Goal: Task Accomplishment & Management: Use online tool/utility

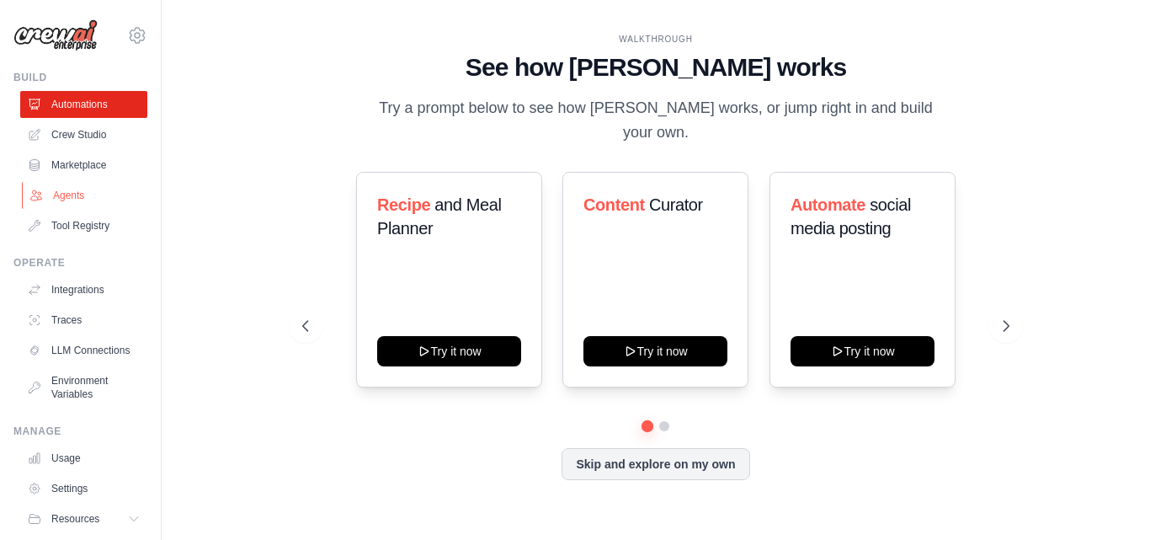
click at [45, 203] on link "Agents" at bounding box center [85, 195] width 127 height 27
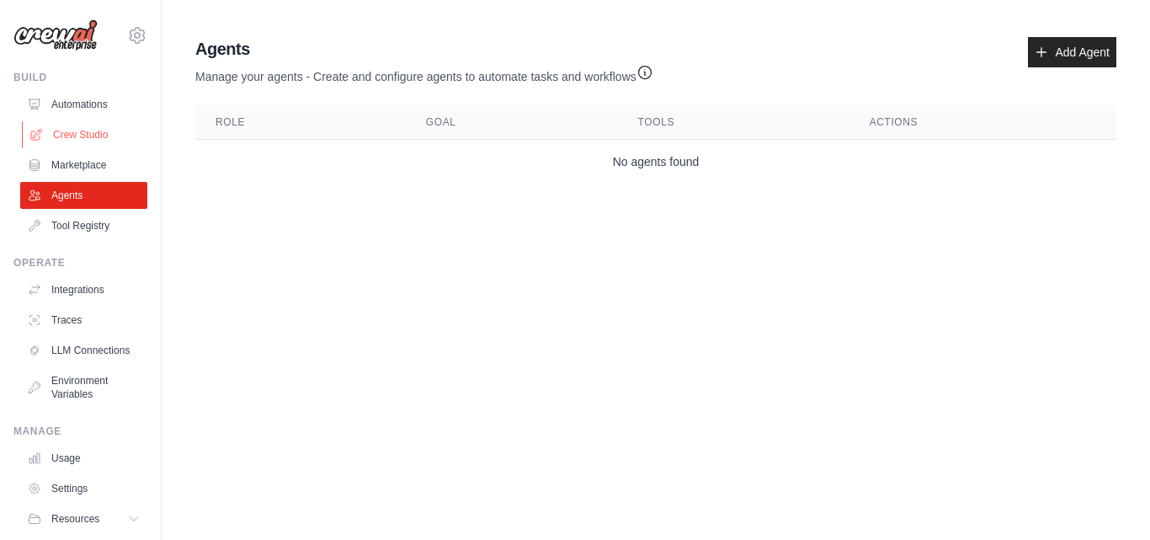
click at [76, 133] on link "Crew Studio" at bounding box center [85, 134] width 127 height 27
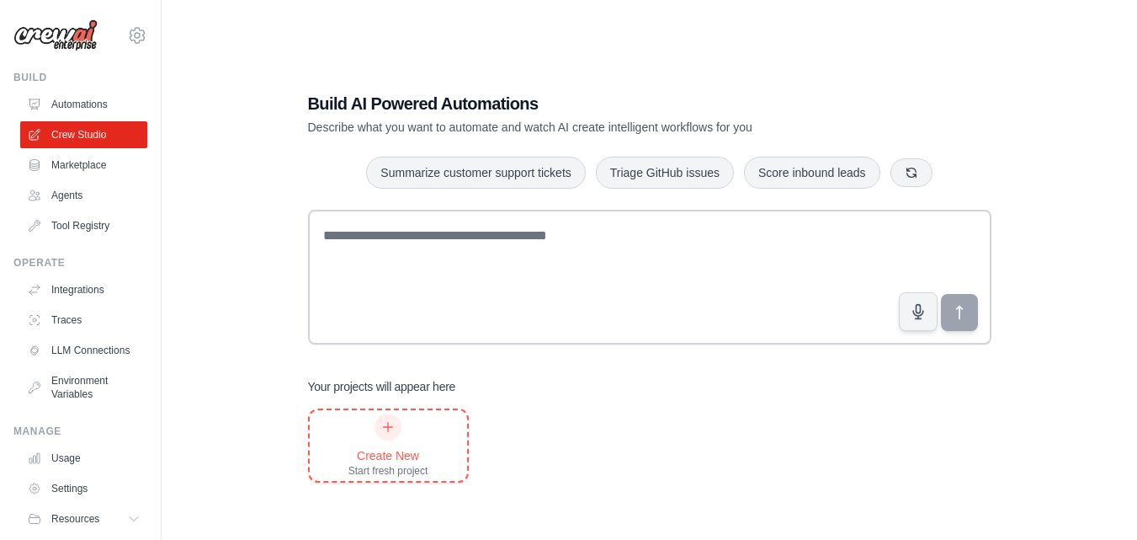
click at [366, 428] on div "Create New Start fresh project" at bounding box center [388, 445] width 80 height 64
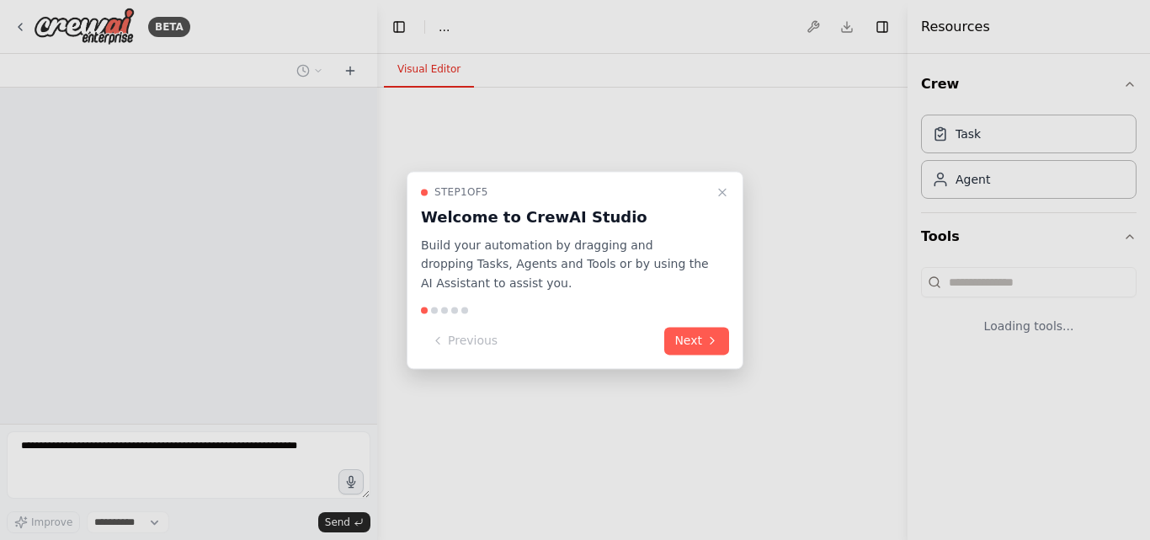
select select "****"
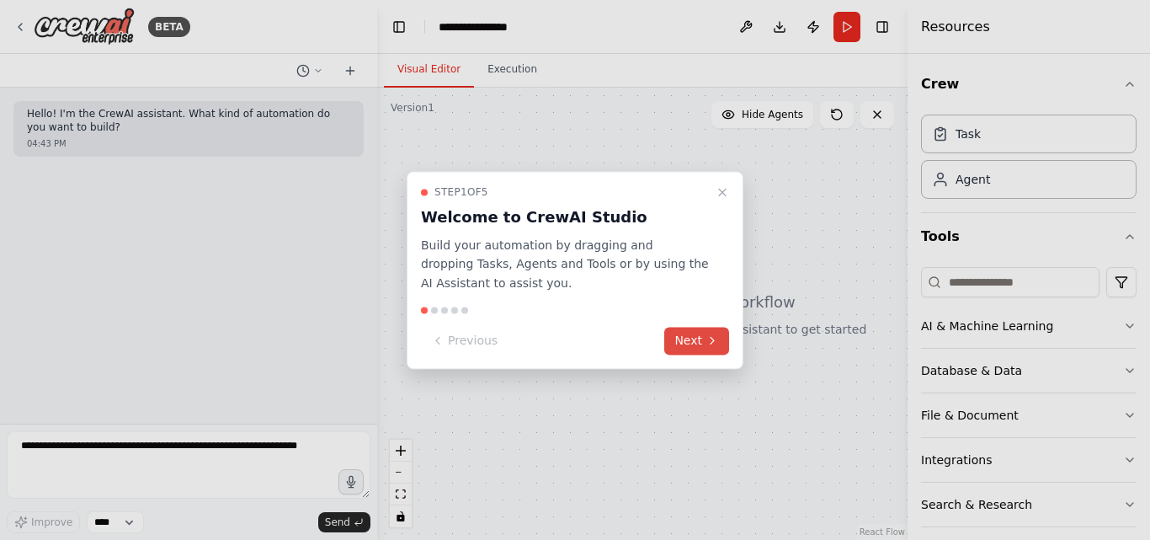
click at [684, 354] on button "Next" at bounding box center [696, 341] width 65 height 28
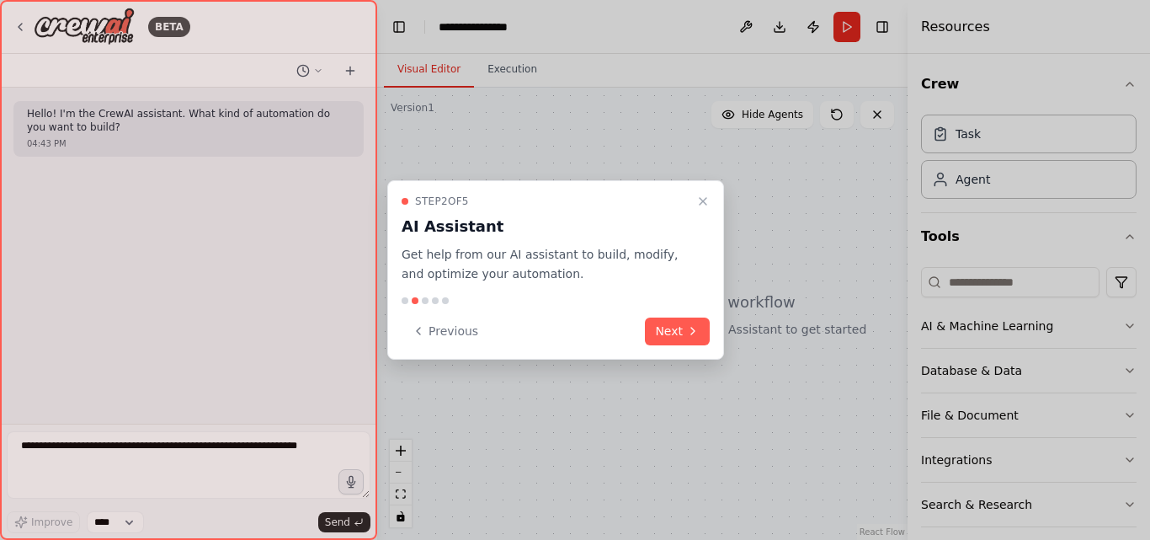
click at [686, 349] on div "Step 2 of 5 AI Assistant Get help from our AI assistant to build, modify, and o…" at bounding box center [555, 269] width 337 height 179
click at [688, 334] on icon at bounding box center [692, 330] width 13 height 13
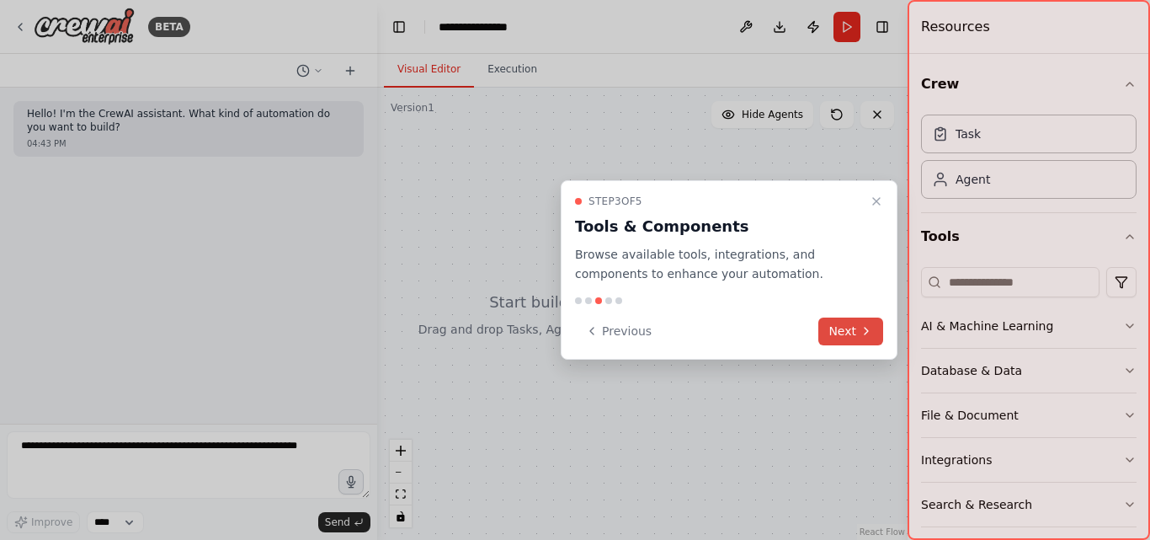
click at [863, 319] on button "Next" at bounding box center [850, 331] width 65 height 28
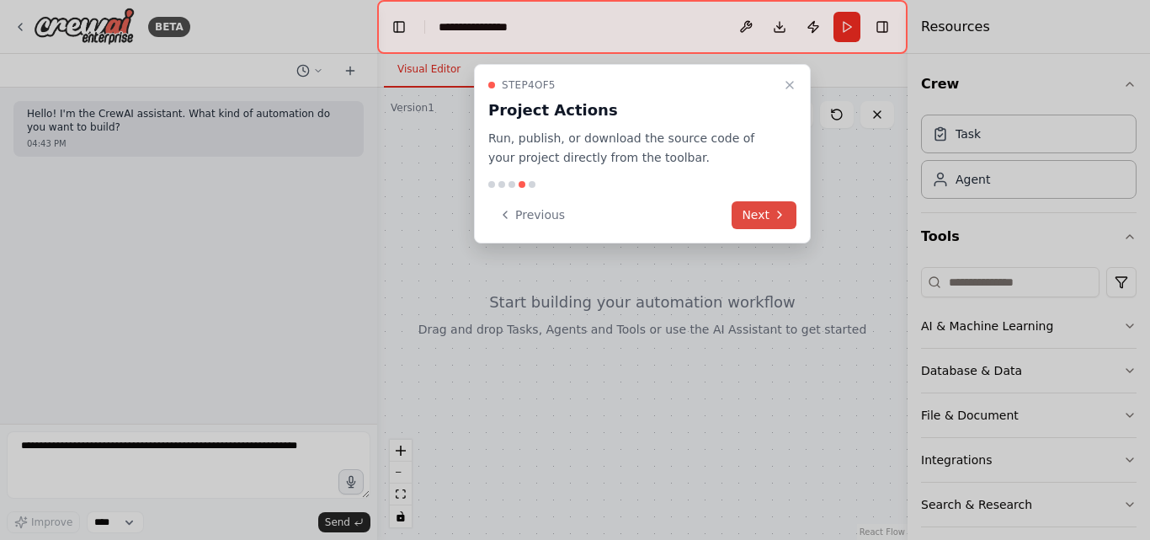
click at [761, 209] on button "Next" at bounding box center [763, 215] width 65 height 28
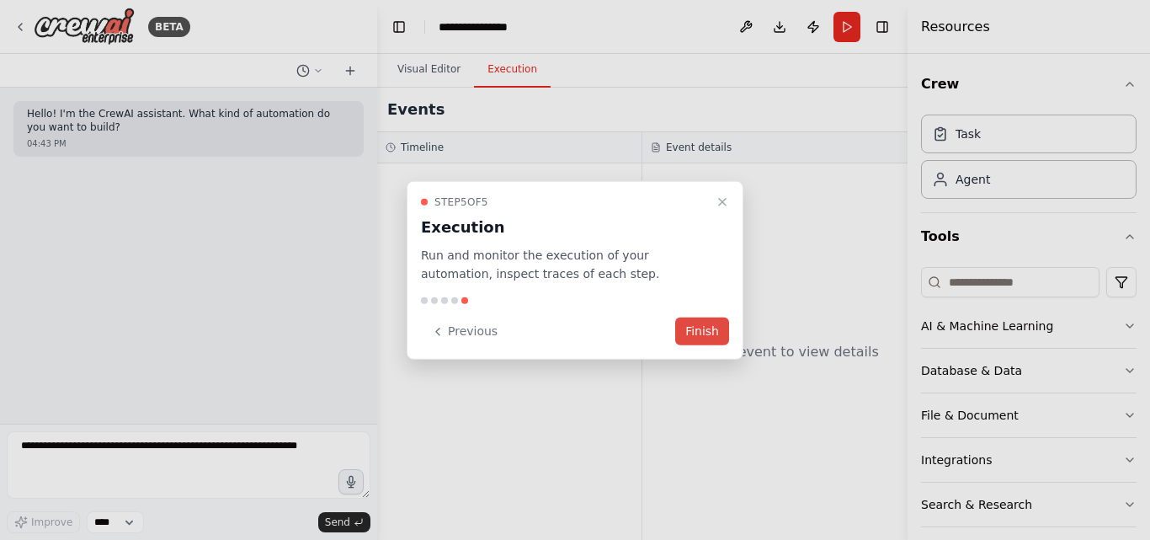
click at [695, 338] on button "Finish" at bounding box center [702, 331] width 54 height 28
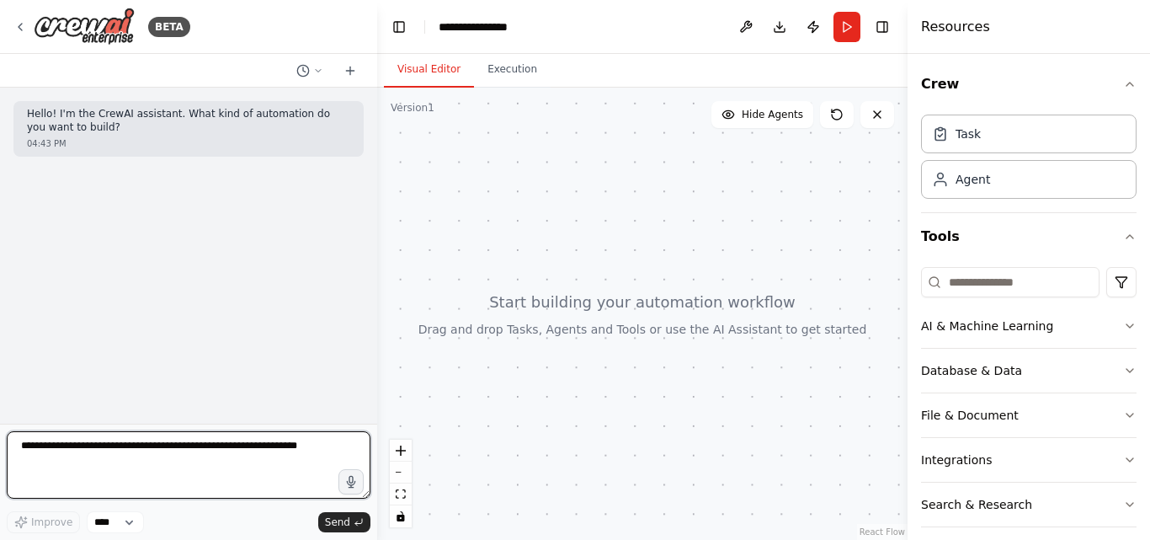
click at [263, 461] on textarea at bounding box center [189, 464] width 364 height 67
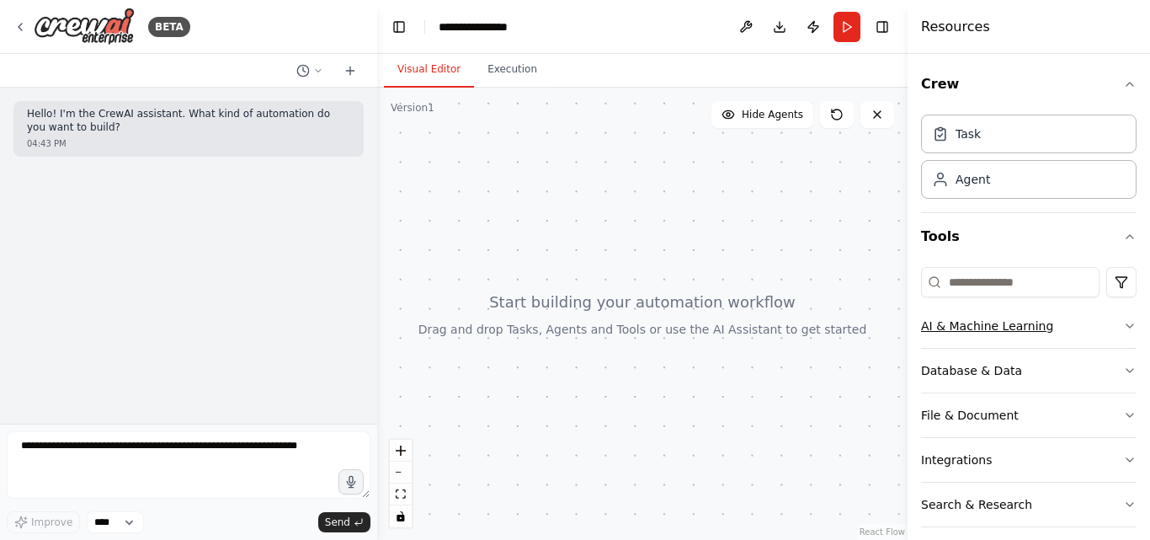
click at [965, 327] on div "AI & Machine Learning" at bounding box center [987, 325] width 132 height 17
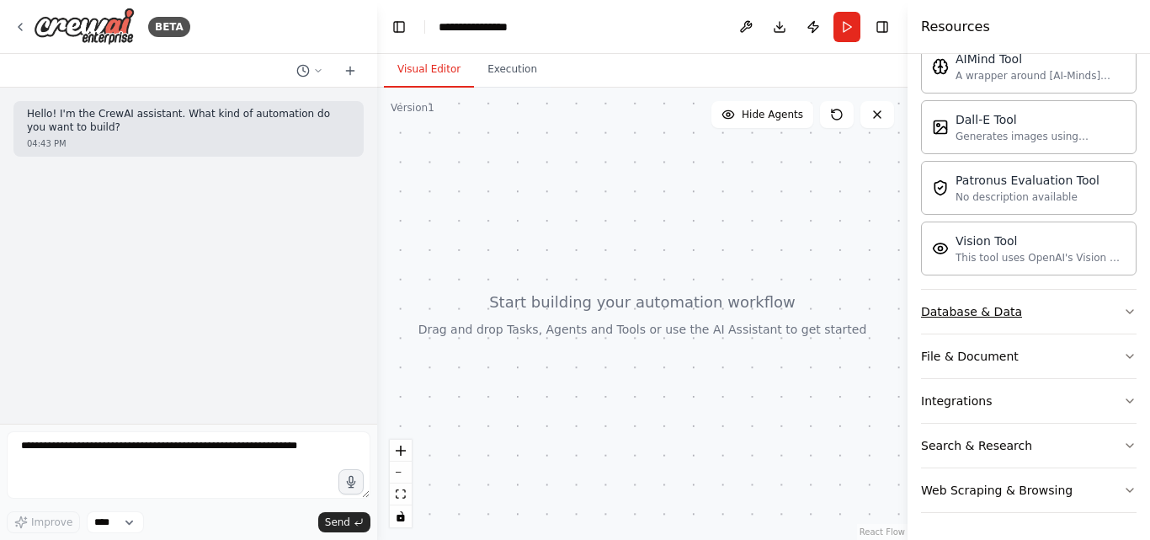
scroll to position [231, 0]
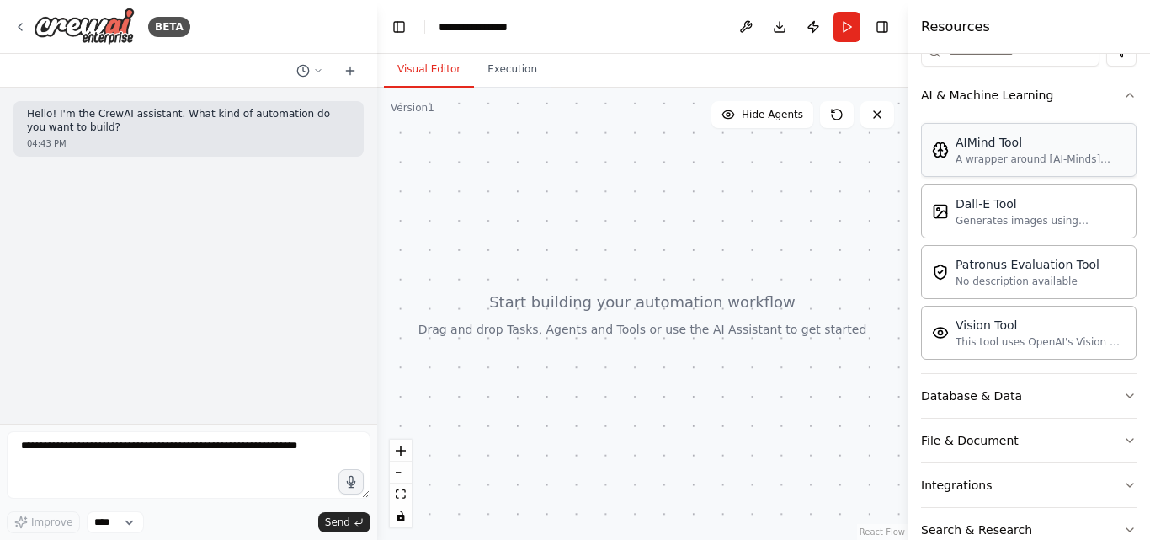
click at [995, 170] on div "AIMind Tool A wrapper around [AI-Minds](https://mindsdb.com/minds). Useful for …" at bounding box center [1028, 150] width 215 height 54
click at [987, 226] on div "Dall-E Tool Generates images using OpenAI's Dall-E model." at bounding box center [1028, 210] width 215 height 54
click at [995, 274] on div "No description available" at bounding box center [1027, 280] width 144 height 13
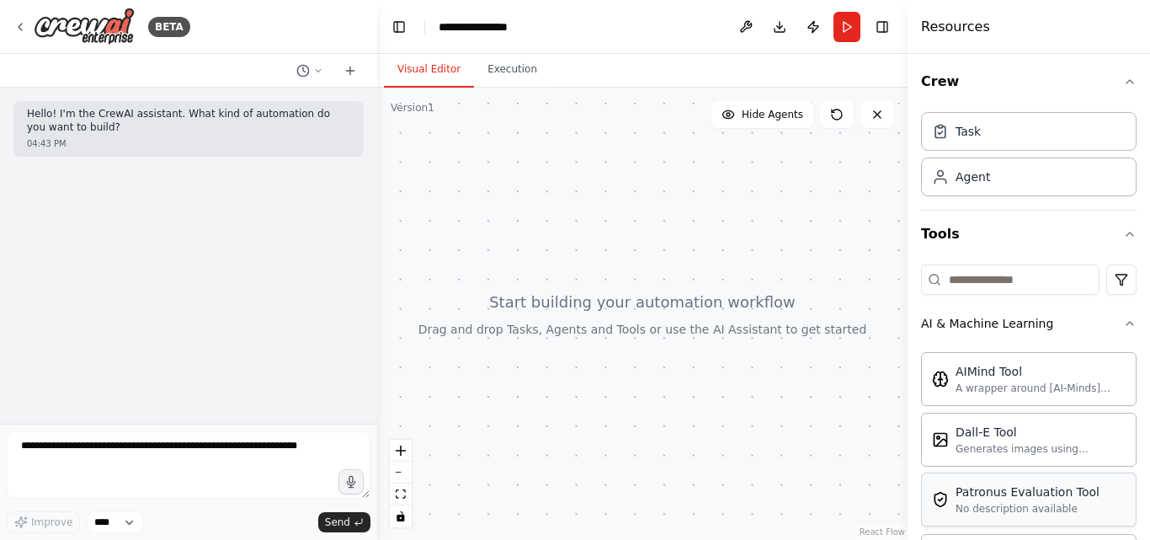
scroll to position [0, 0]
click at [977, 184] on div "Agent" at bounding box center [972, 178] width 35 height 17
click at [983, 183] on div "Agent" at bounding box center [972, 178] width 35 height 17
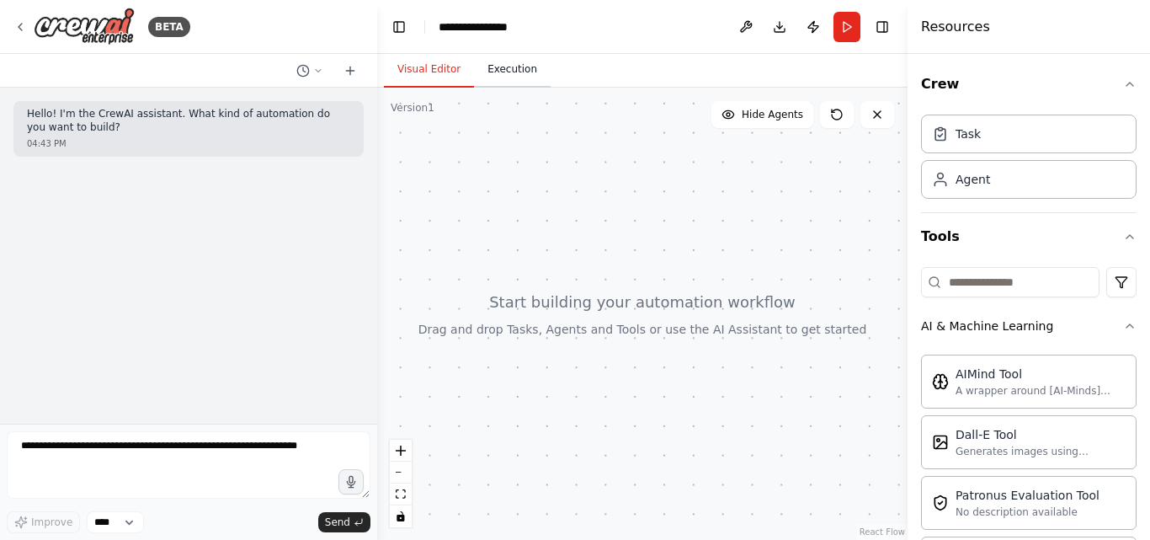
click at [508, 77] on button "Execution" at bounding box center [512, 69] width 77 height 35
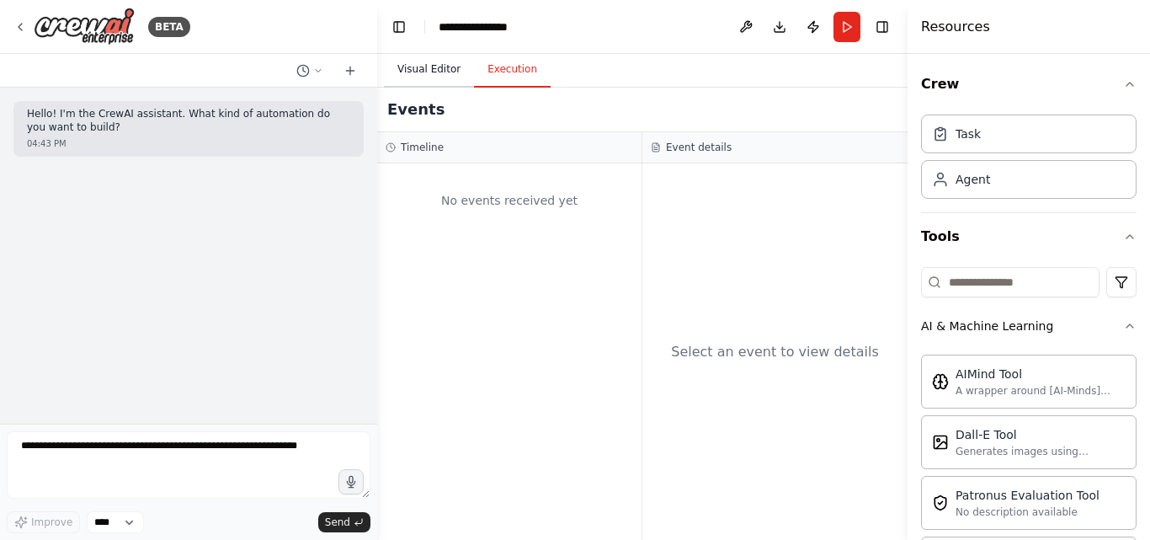
click at [423, 63] on button "Visual Editor" at bounding box center [429, 69] width 90 height 35
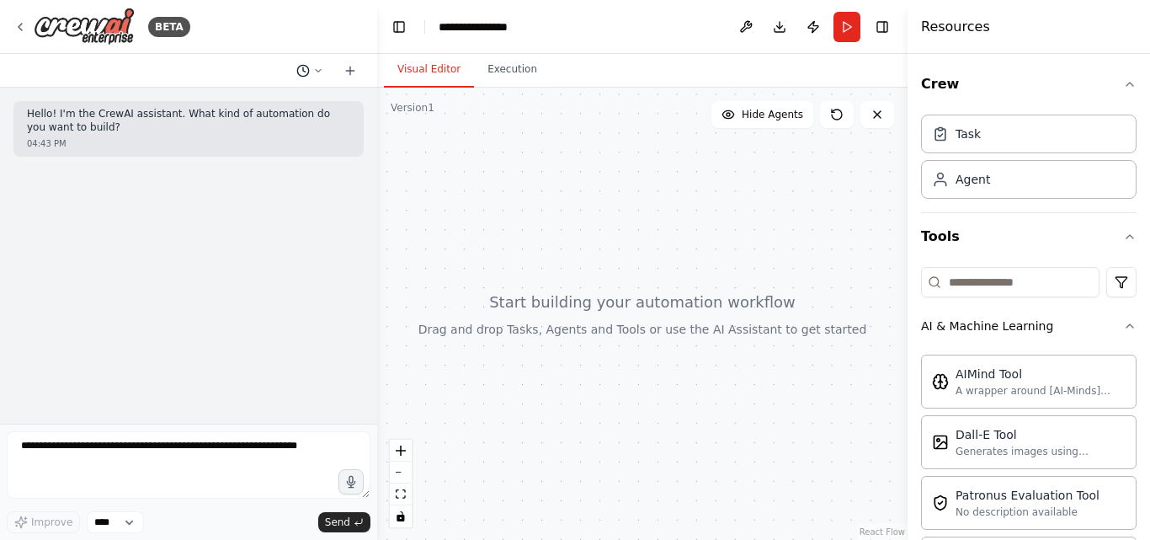
click at [326, 61] on button at bounding box center [310, 71] width 40 height 20
click at [359, 77] on div at bounding box center [188, 270] width 377 height 540
click at [356, 74] on icon at bounding box center [349, 70] width 13 height 13
click at [352, 71] on icon at bounding box center [350, 71] width 8 height 0
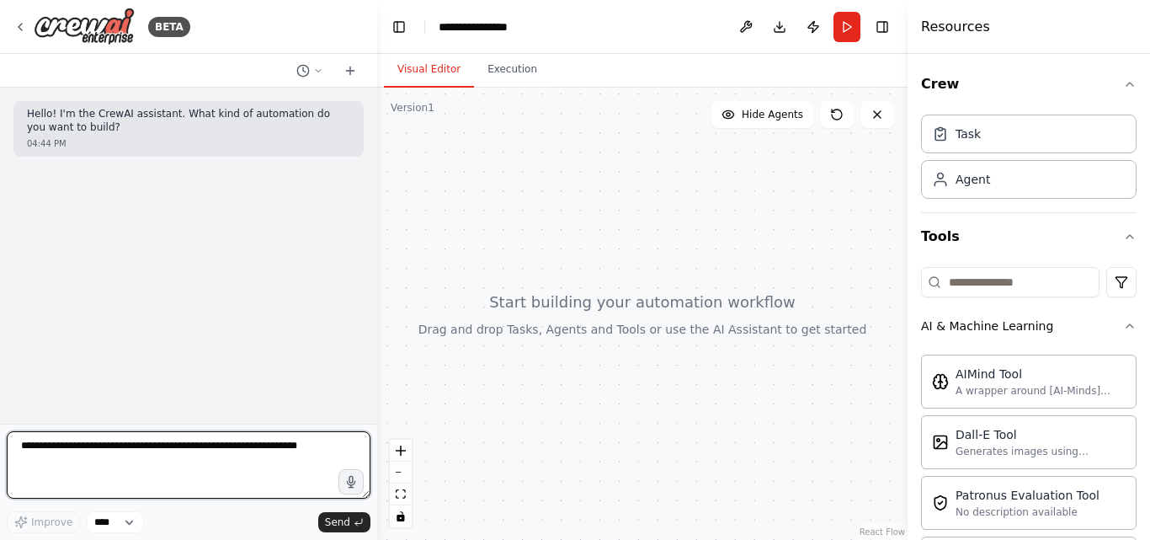
click at [296, 456] on textarea at bounding box center [189, 464] width 364 height 67
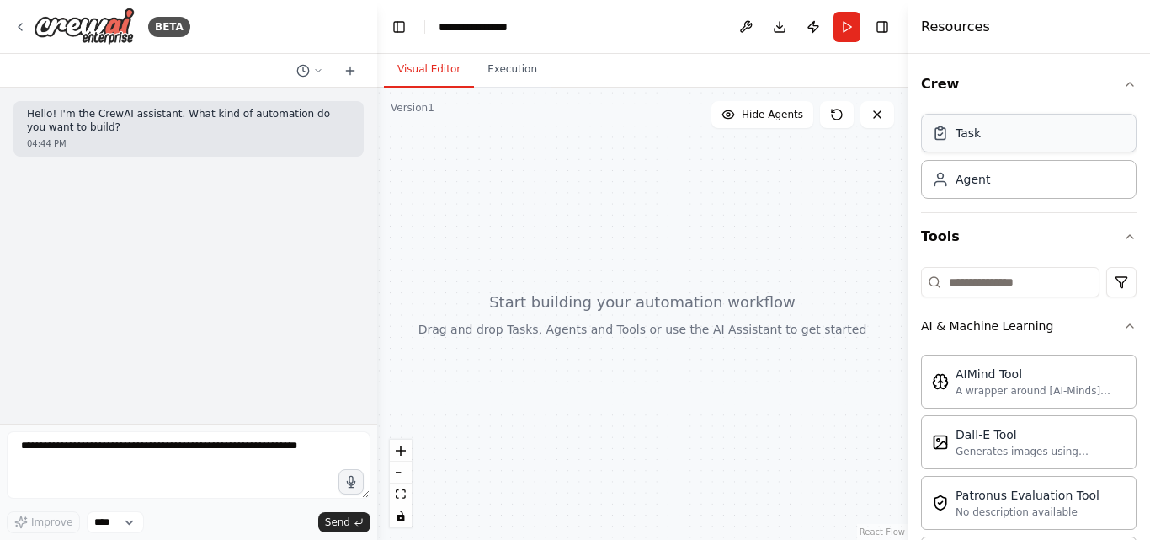
click at [1004, 132] on div "Task" at bounding box center [1028, 133] width 215 height 39
click at [1002, 196] on div "Agent" at bounding box center [1028, 178] width 215 height 39
click at [814, 36] on button "Publish" at bounding box center [813, 27] width 27 height 30
click at [886, 35] on button "Toggle Right Sidebar" at bounding box center [882, 27] width 24 height 24
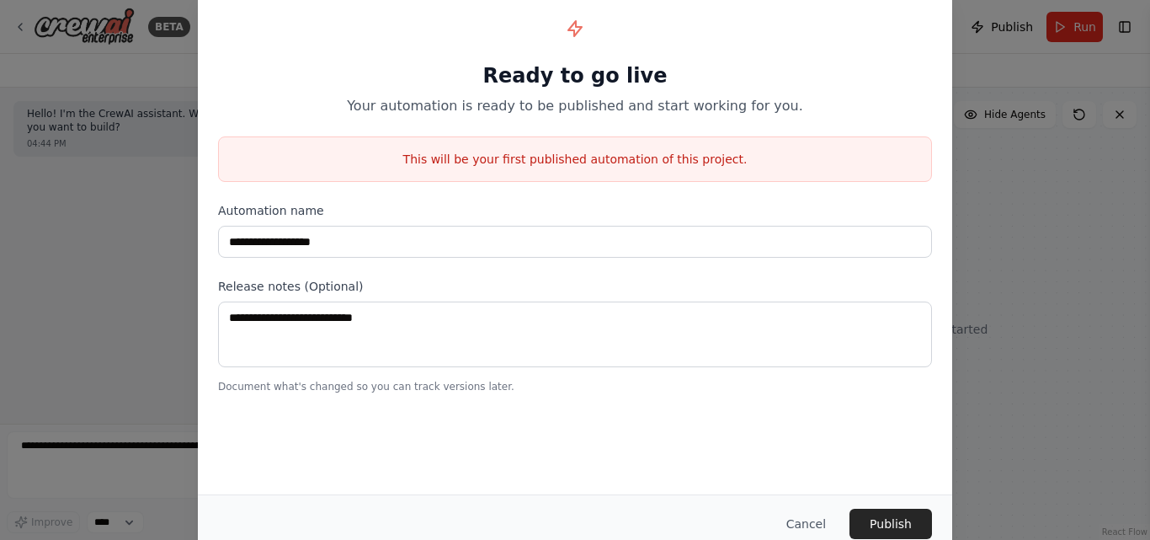
click at [1023, 96] on div "**********" at bounding box center [575, 270] width 1150 height 540
click at [960, 77] on div "**********" at bounding box center [575, 270] width 1150 height 540
click at [816, 519] on button "Cancel" at bounding box center [806, 523] width 66 height 30
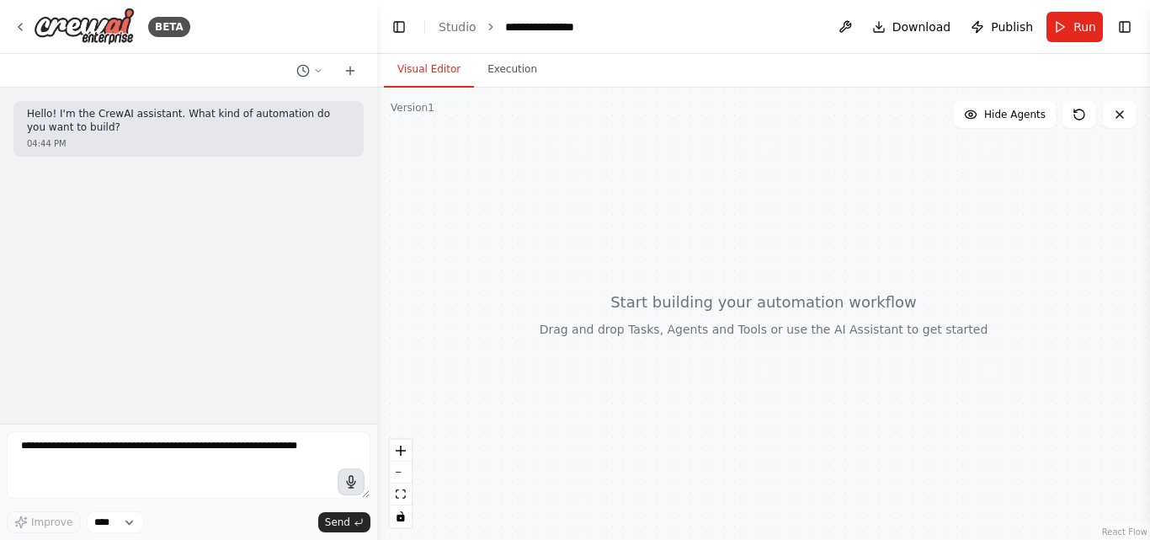
click at [356, 477] on icon "button" at bounding box center [351, 482] width 14 height 14
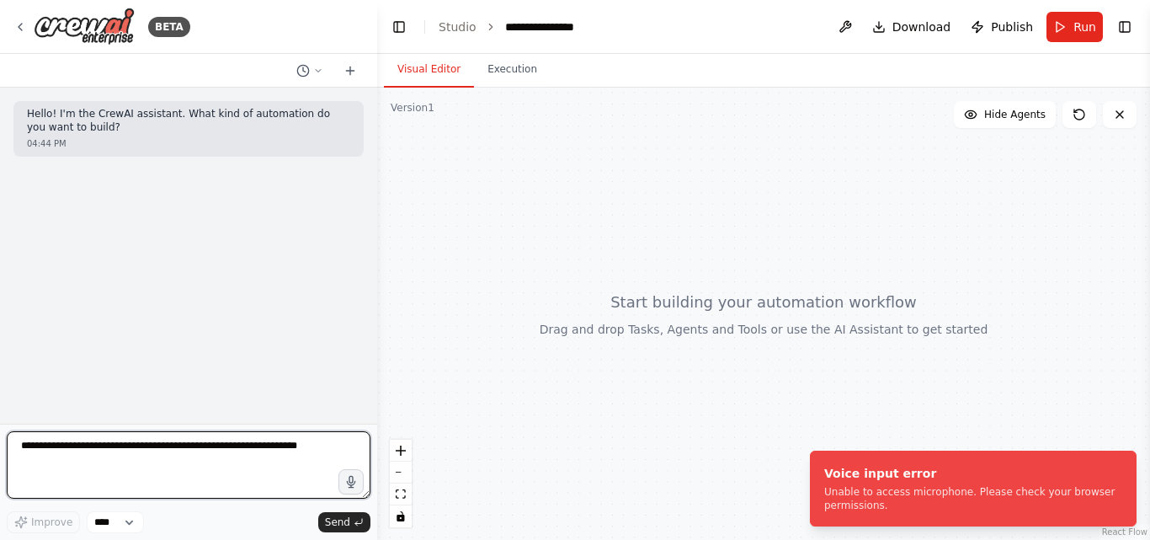
click at [322, 460] on textarea at bounding box center [189, 464] width 364 height 67
type textarea "*******"
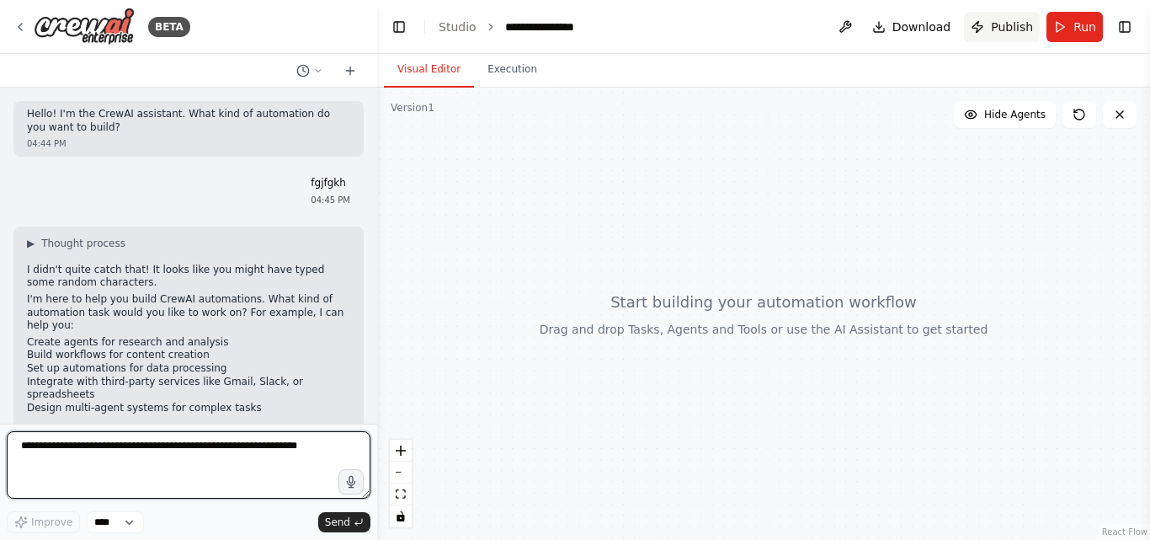
scroll to position [36, 0]
